Goal: Check status: Check status

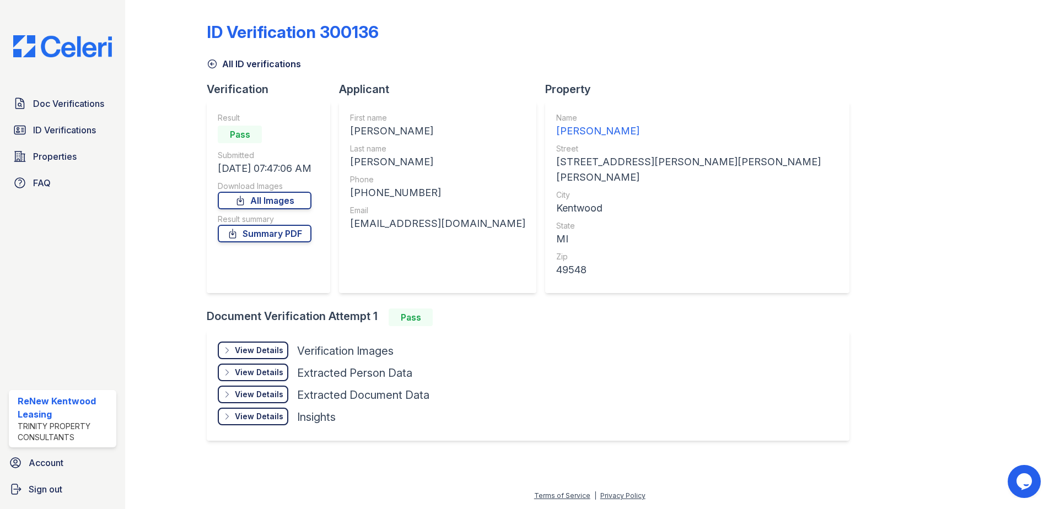
click at [216, 60] on icon at bounding box center [212, 63] width 11 height 11
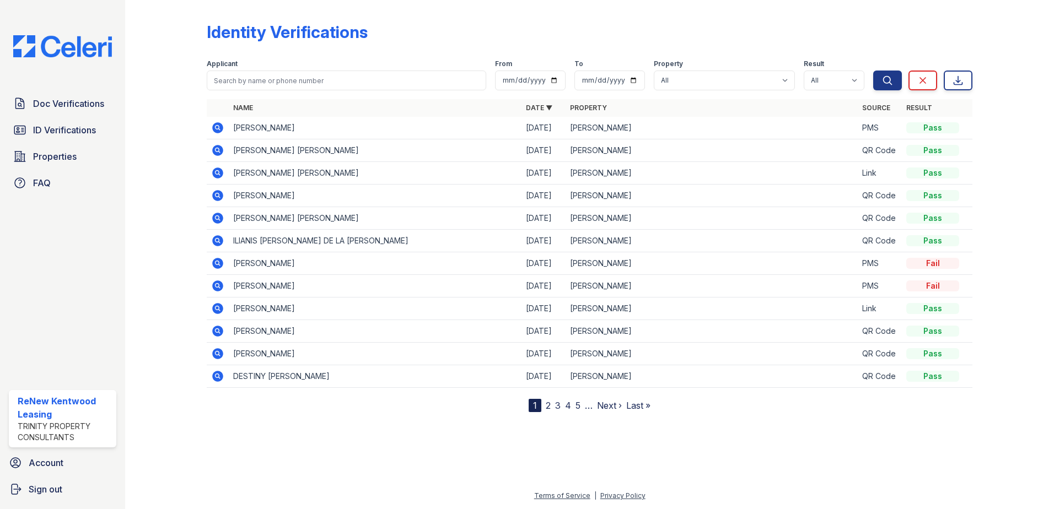
click at [217, 126] on icon at bounding box center [217, 127] width 3 height 3
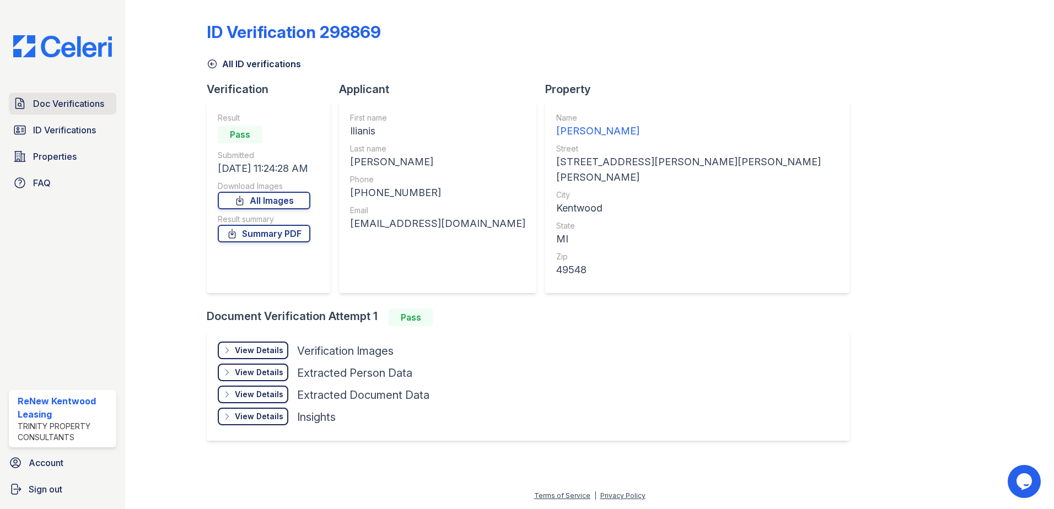
click at [58, 104] on span "Doc Verifications" at bounding box center [68, 103] width 71 height 13
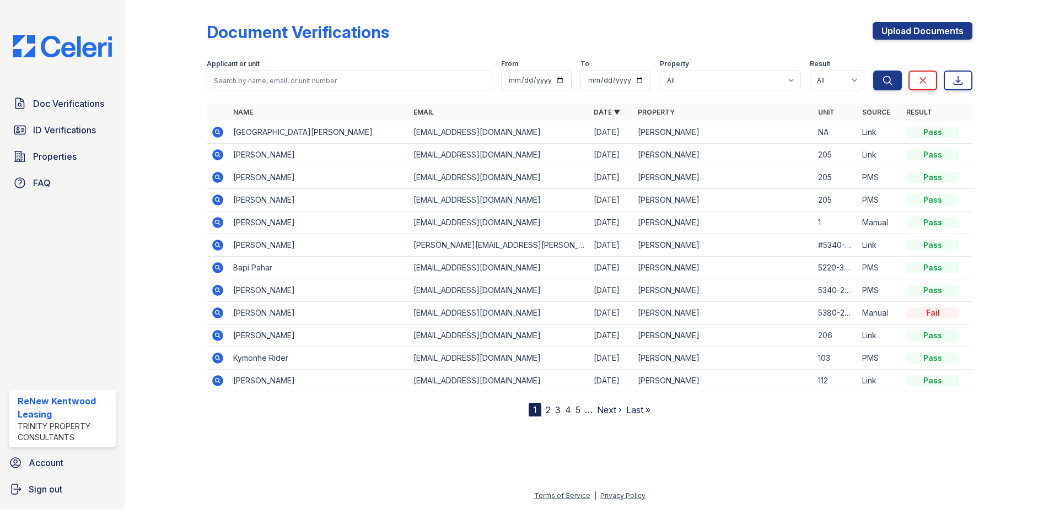
click at [213, 130] on icon at bounding box center [217, 132] width 11 height 11
